Goal: Task Accomplishment & Management: Manage account settings

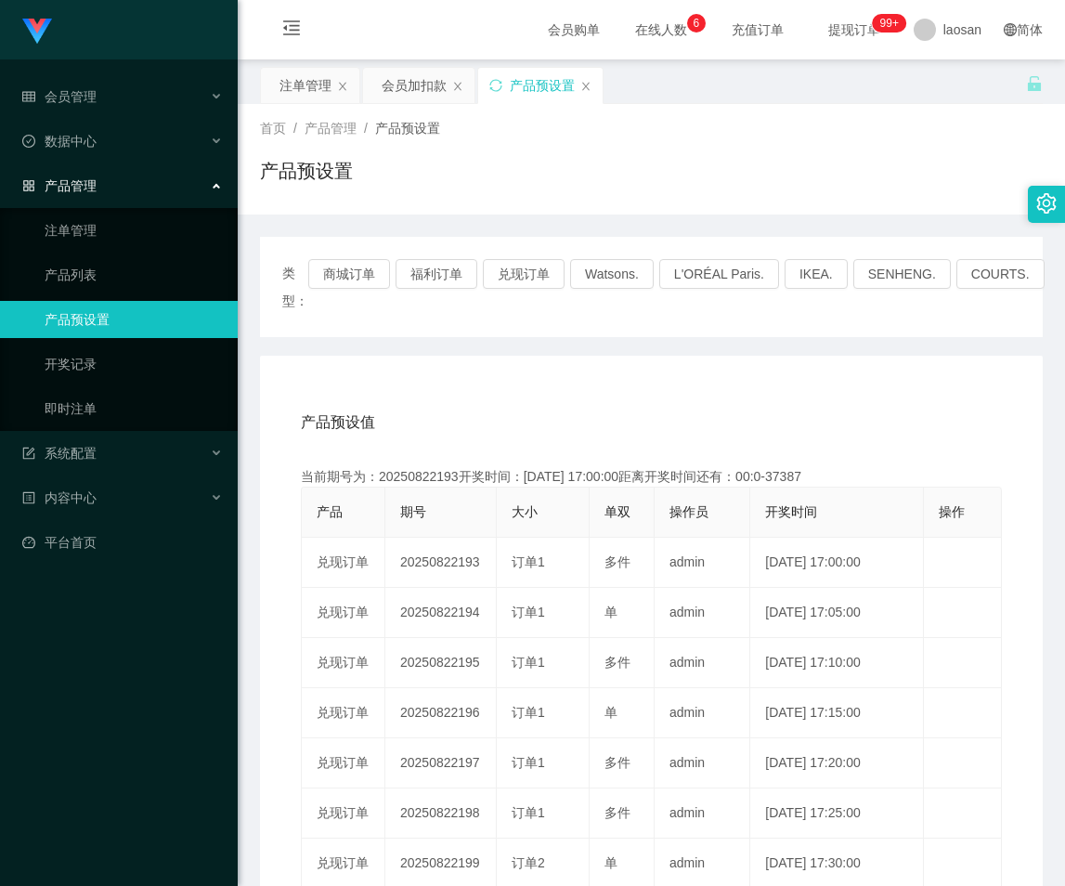
click at [92, 329] on link "产品预设置" at bounding box center [134, 319] width 178 height 37
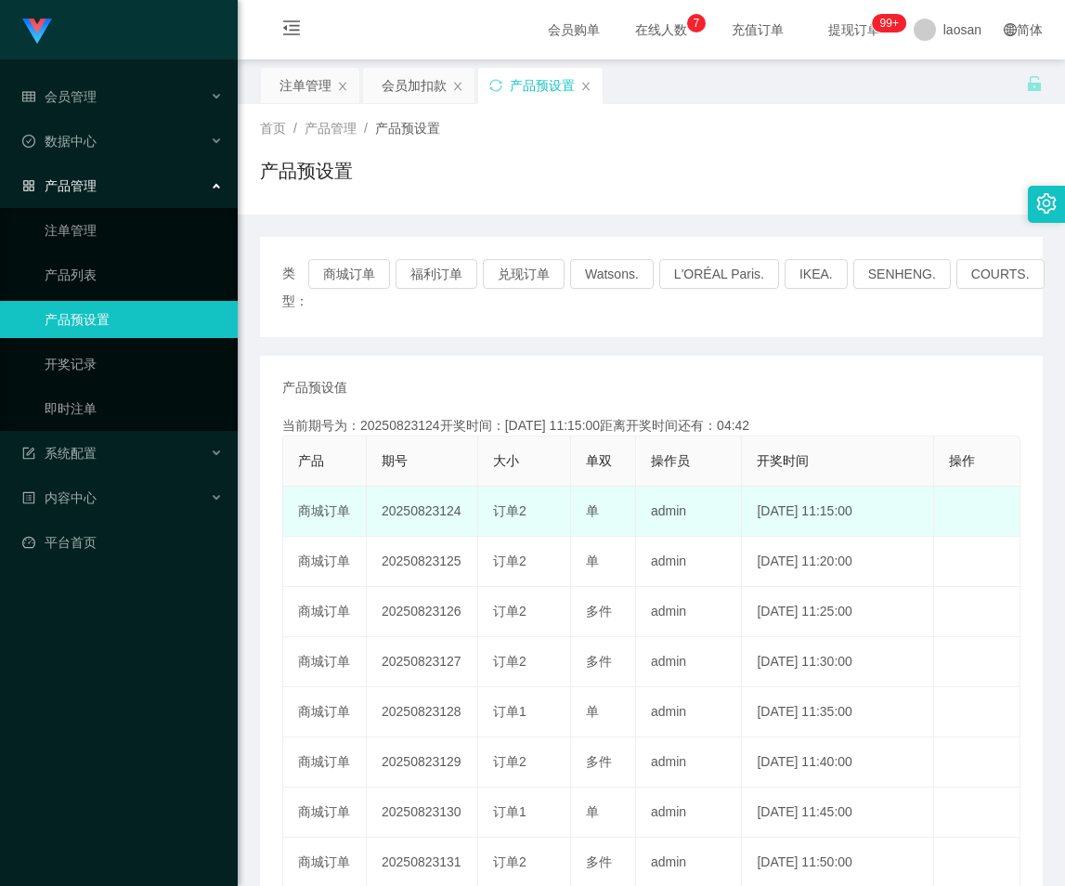
drag, startPoint x: 436, startPoint y: 511, endPoint x: 466, endPoint y: 513, distance: 29.8
click at [466, 513] on td "20250823124" at bounding box center [422, 511] width 111 height 50
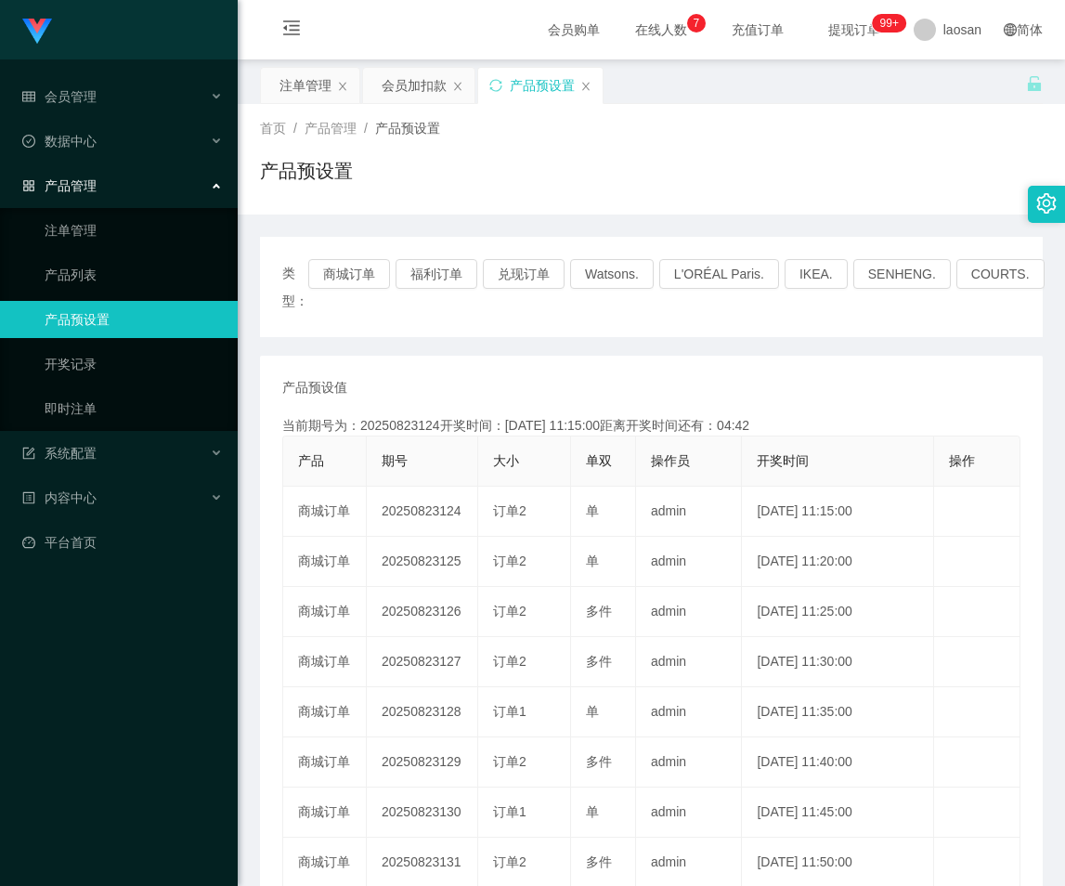
copy td "124"
click at [91, 229] on link "注单管理" at bounding box center [134, 230] width 178 height 37
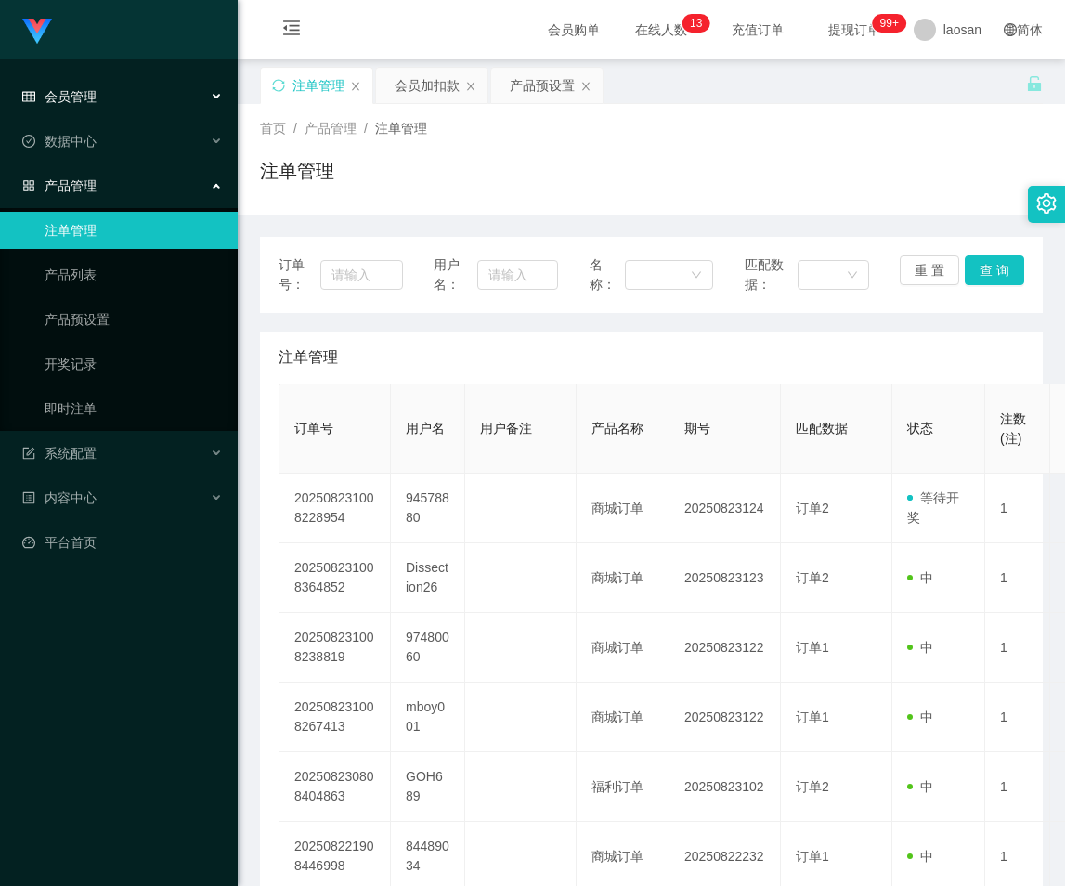
click at [119, 98] on div "会员管理" at bounding box center [119, 96] width 238 height 37
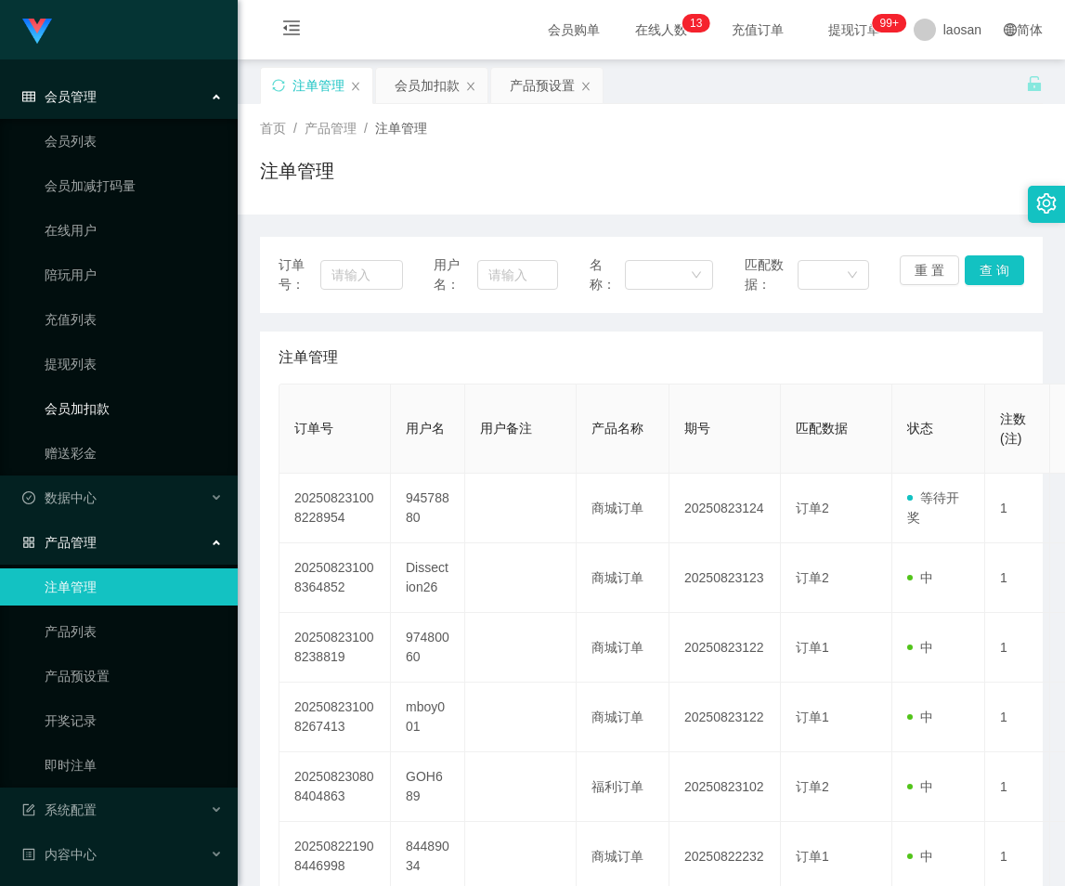
click at [117, 405] on link "会员加扣款" at bounding box center [134, 408] width 178 height 37
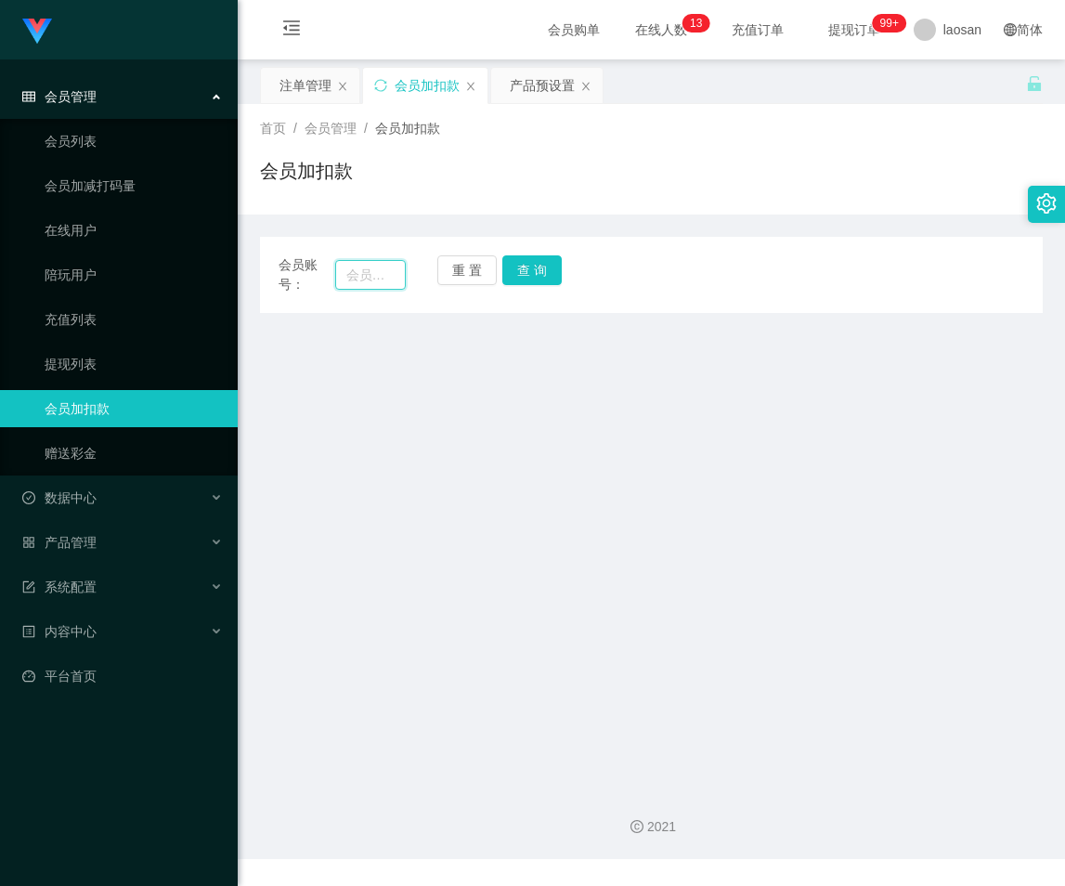
drag, startPoint x: 359, startPoint y: 276, endPoint x: 382, endPoint y: 279, distance: 22.5
click at [359, 276] on input "text" at bounding box center [370, 275] width 71 height 30
click at [519, 279] on button "查 询" at bounding box center [531, 270] width 59 height 30
click at [385, 279] on input "text" at bounding box center [370, 275] width 71 height 30
click at [366, 276] on input "text" at bounding box center [370, 275] width 71 height 30
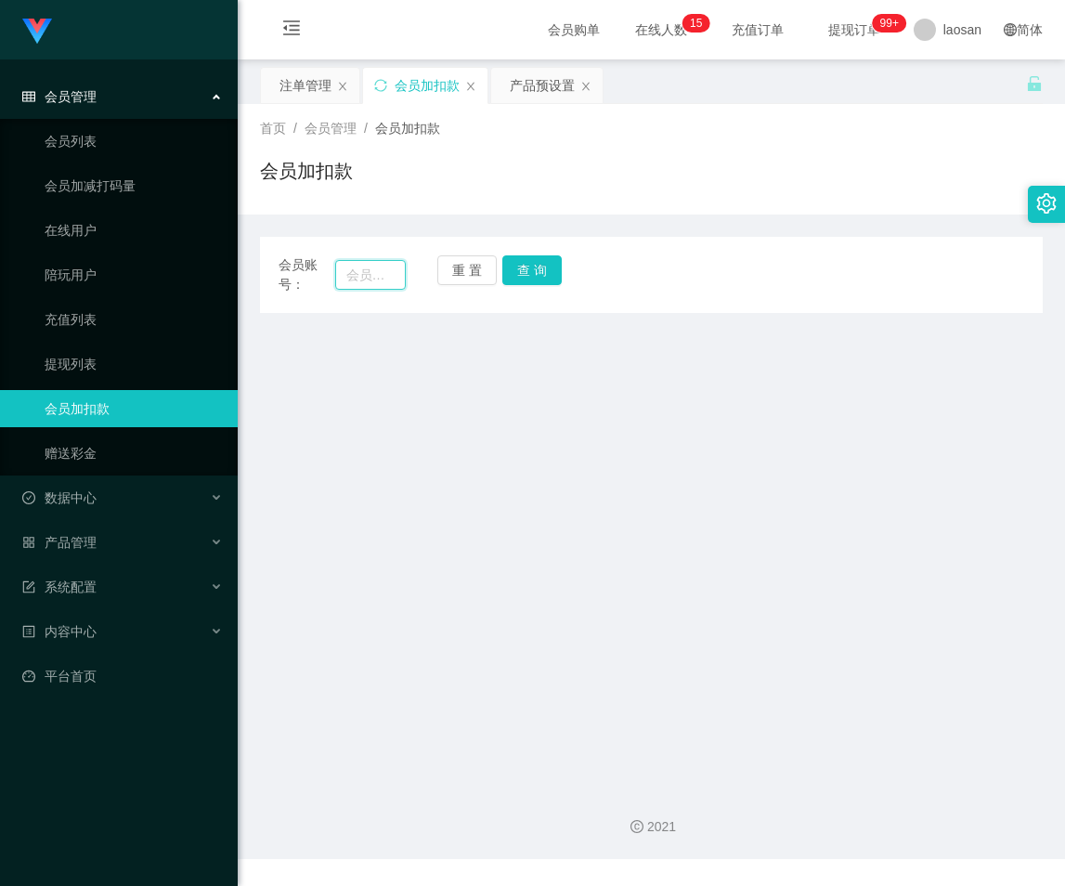
paste input "9"
type input "94578880"
click at [541, 268] on button "查 询" at bounding box center [531, 270] width 59 height 30
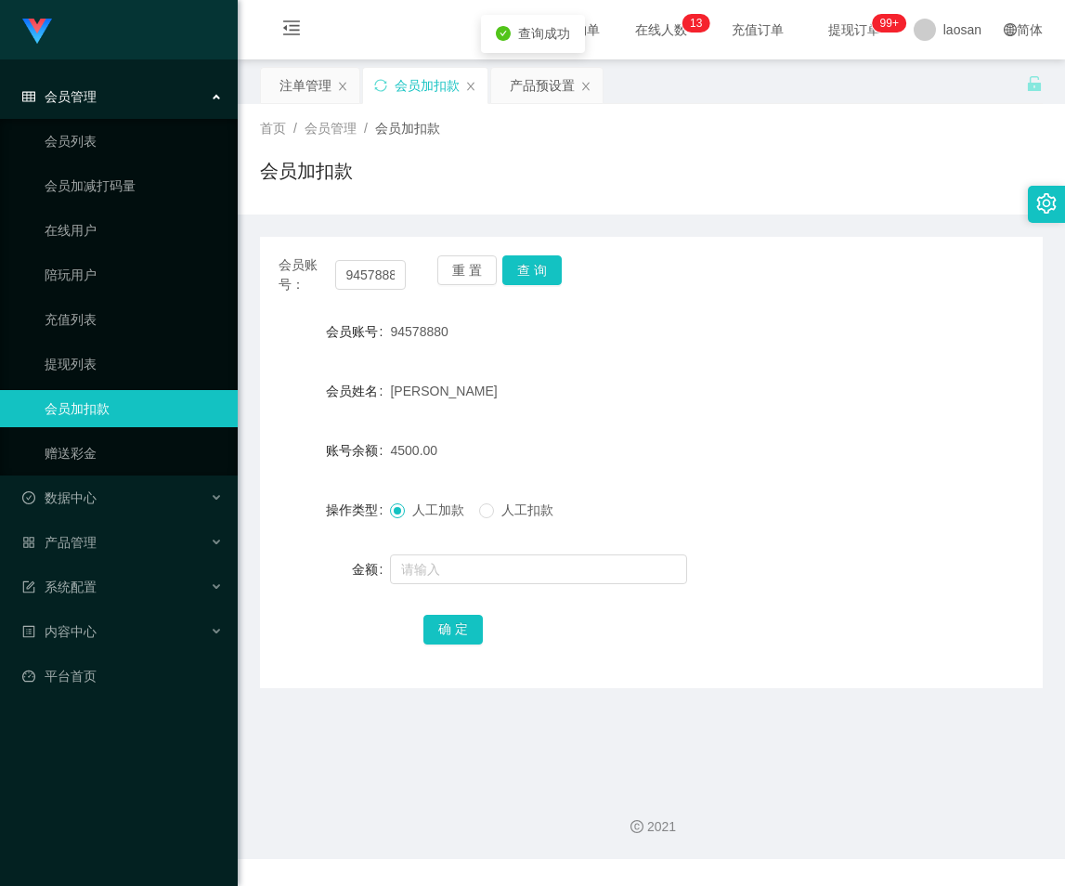
click at [89, 97] on span "会员管理" at bounding box center [59, 96] width 74 height 15
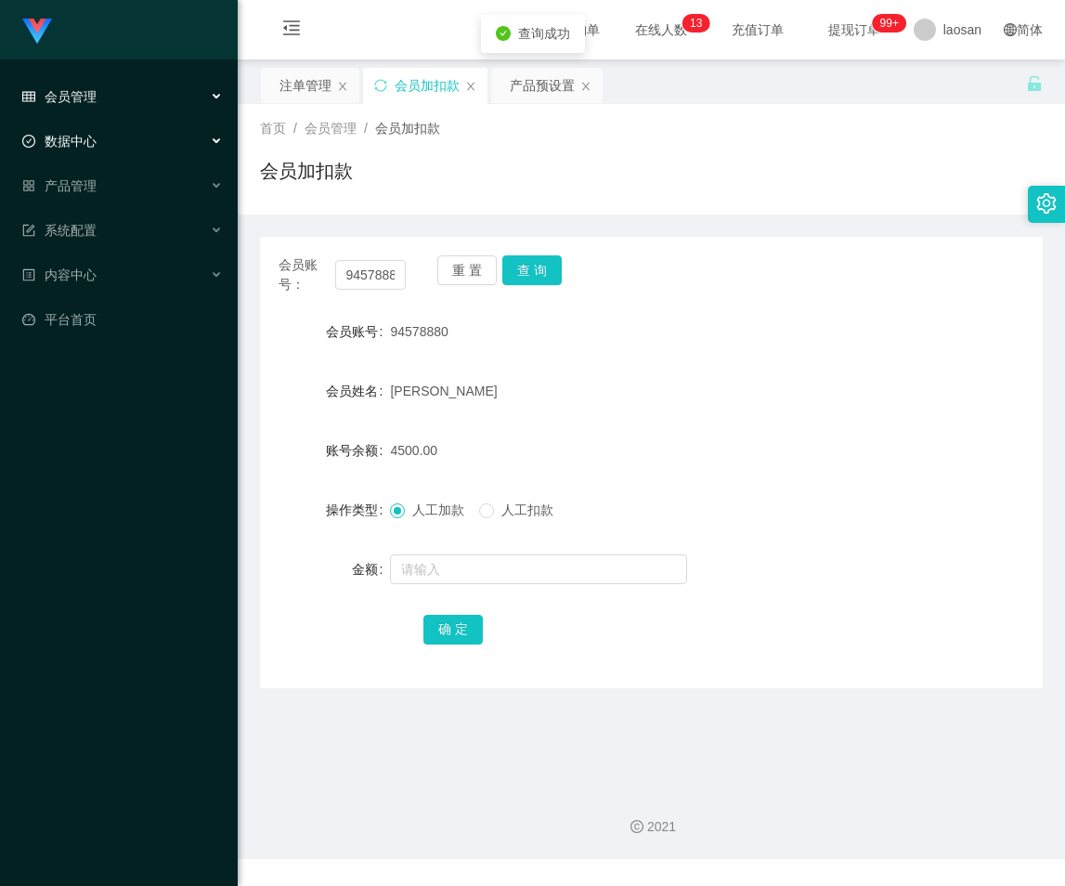
click at [92, 142] on span "数据中心" at bounding box center [59, 141] width 74 height 15
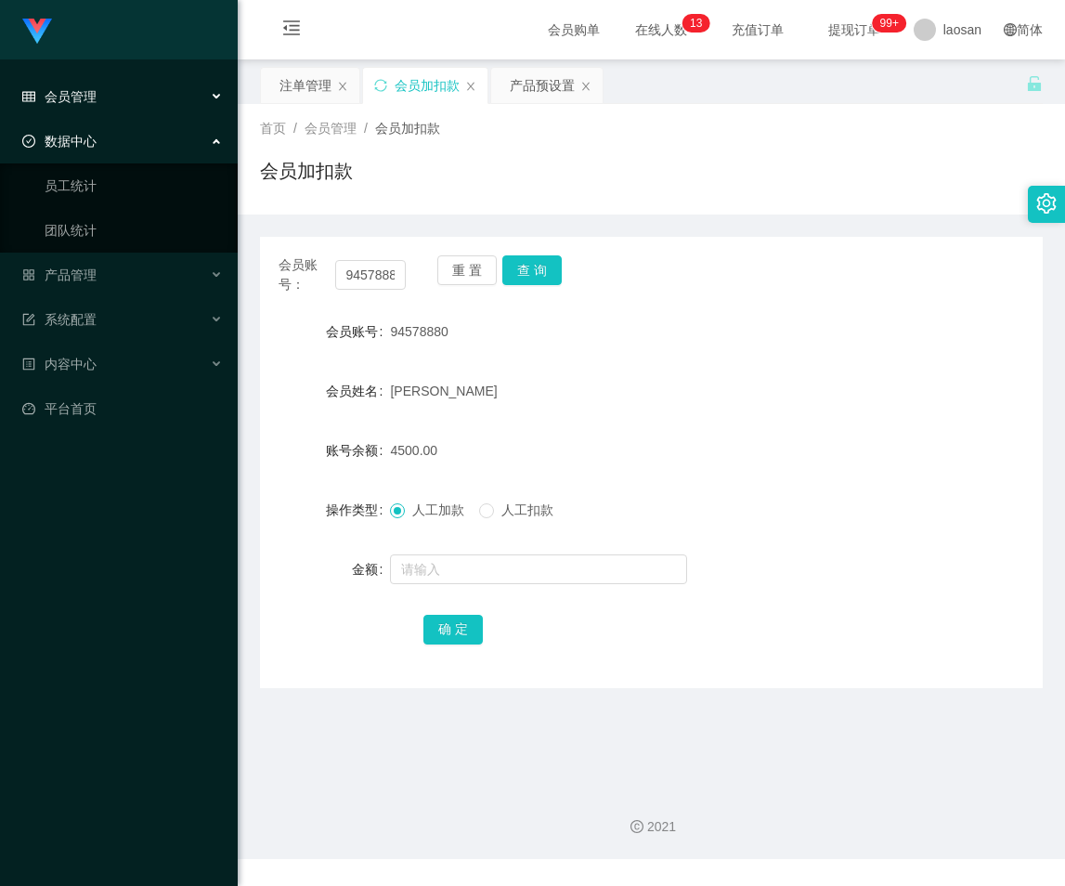
click at [101, 136] on div "数据中心" at bounding box center [119, 141] width 238 height 37
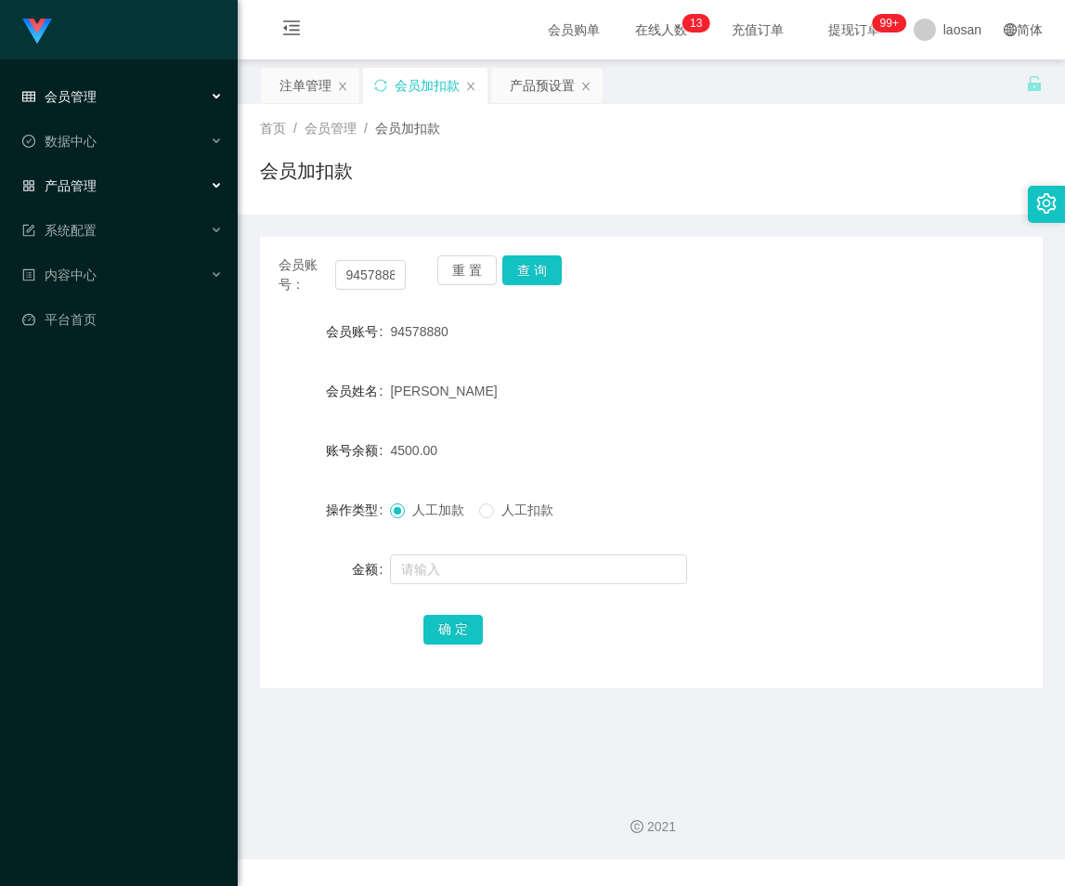
click at [85, 186] on span "产品管理" at bounding box center [59, 185] width 74 height 15
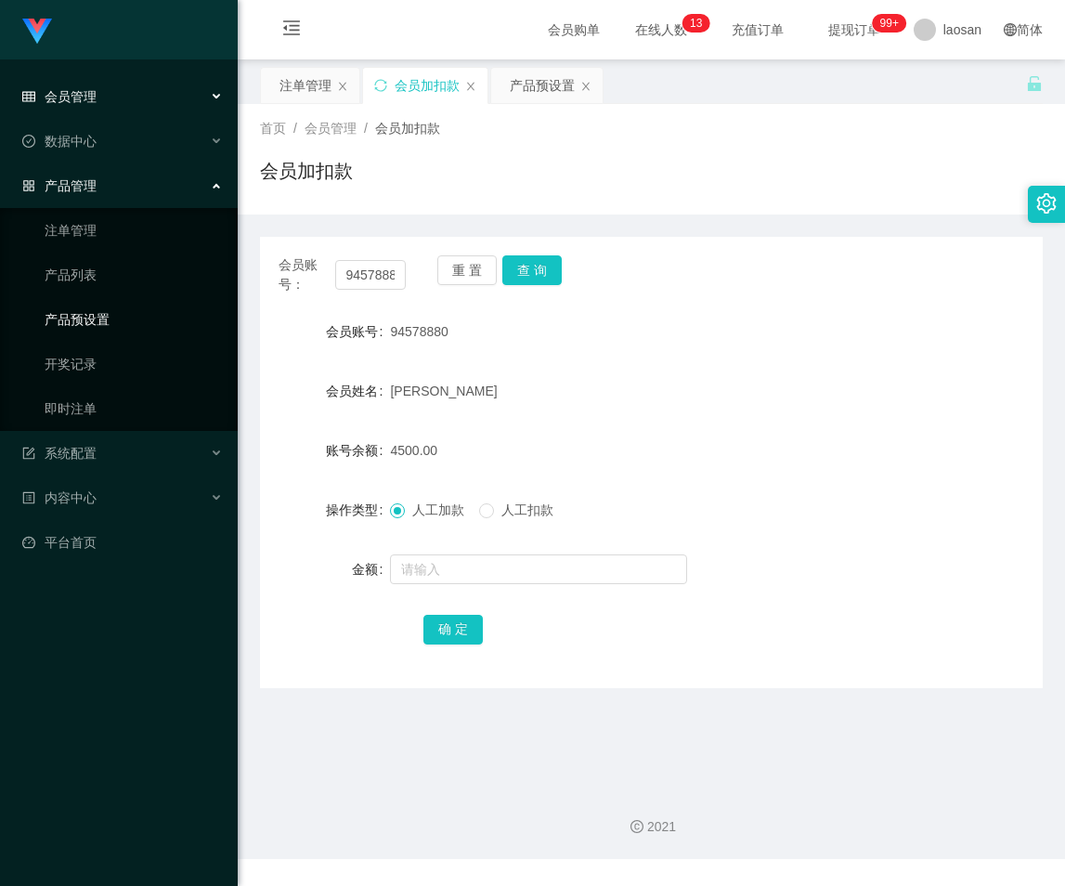
click at [87, 332] on link "产品预设置" at bounding box center [134, 319] width 178 height 37
